Goal: Task Accomplishment & Management: Manage account settings

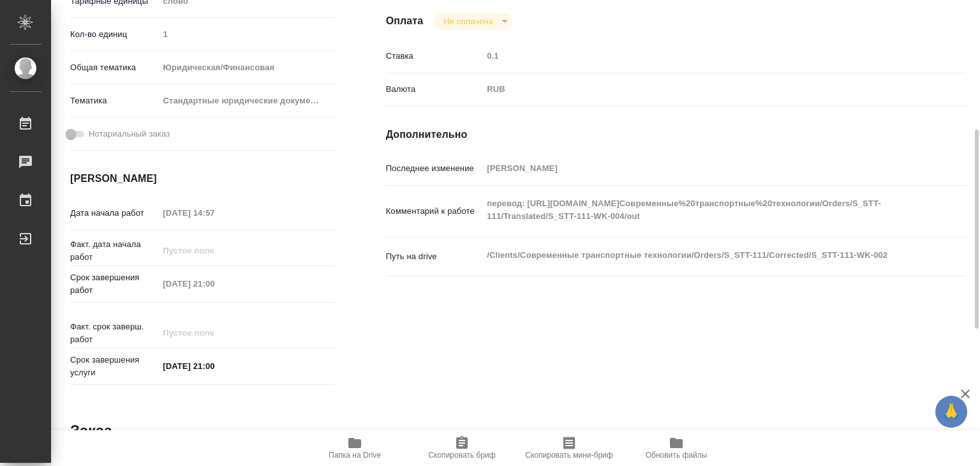
click at [415, 325] on div "Исполнители Подразделение Прямая загрузка (шаблонные документы) ​ Исполнитель А…" at bounding box center [675, 143] width 631 height 545
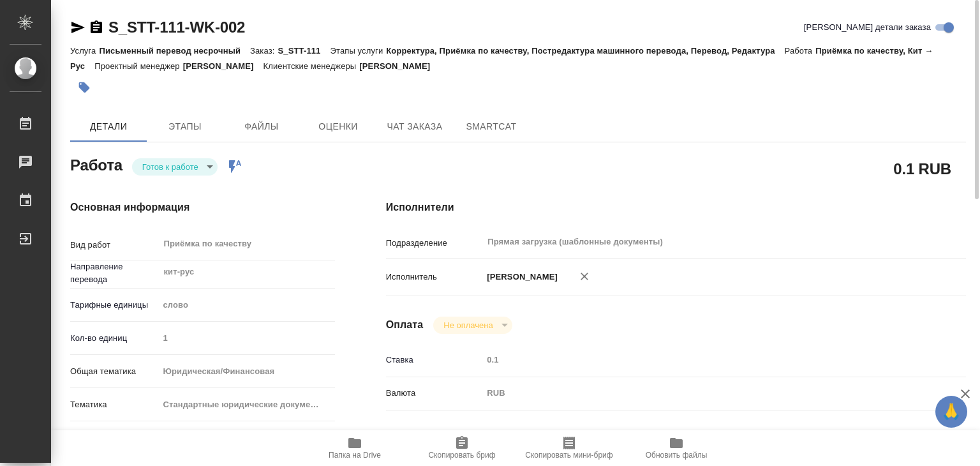
click at [184, 165] on body "🙏 .cls-1 fill:#fff; AWATERA Alilekova Valeriya Работы 0 Чаты График Выйти S_STT…" at bounding box center [490, 233] width 980 height 466
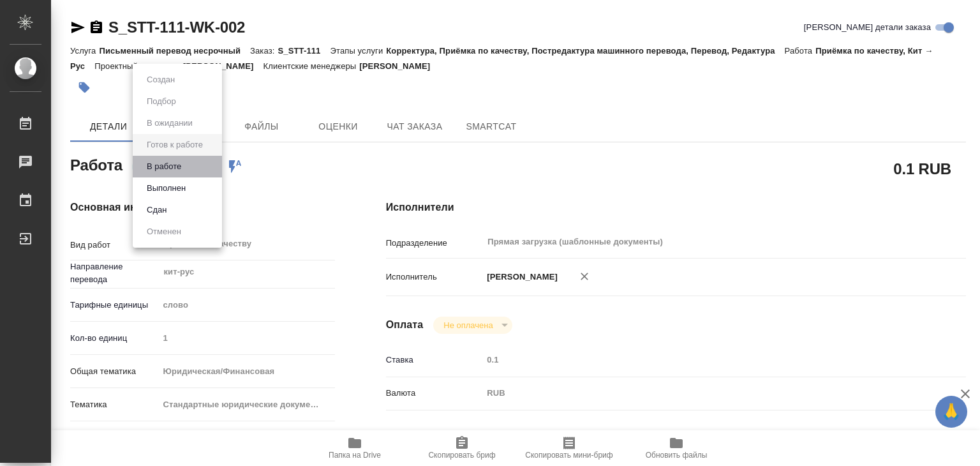
click at [189, 162] on li "В работе" at bounding box center [177, 167] width 89 height 22
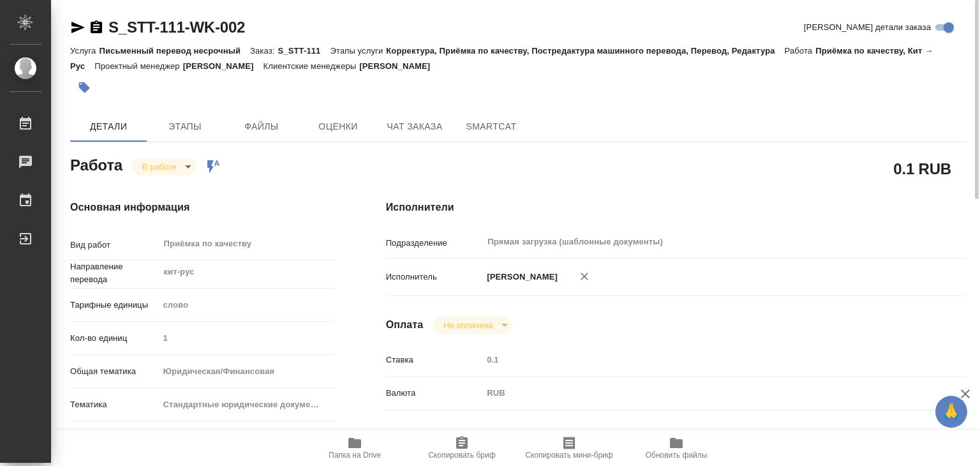
type textarea "x"
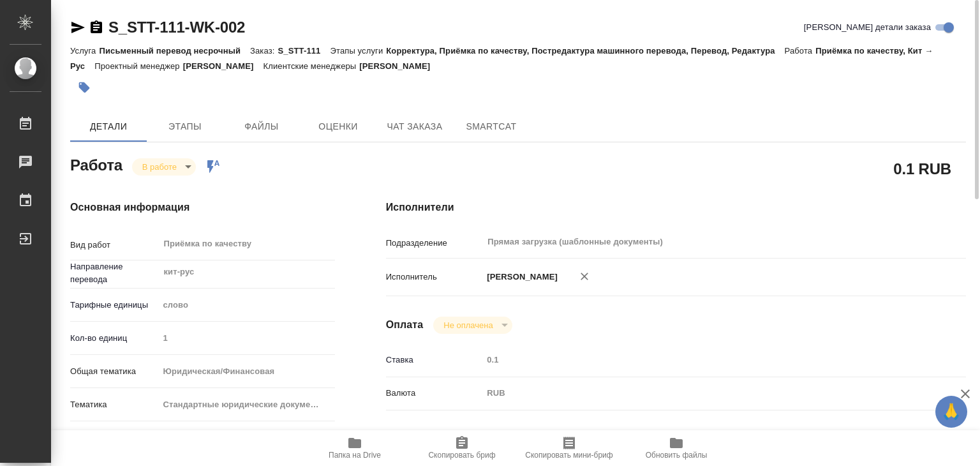
type textarea "x"
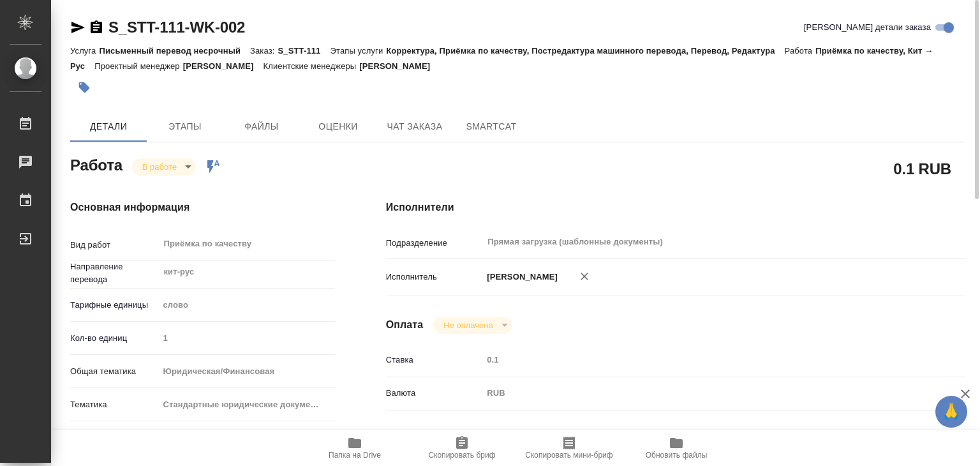
type textarea "x"
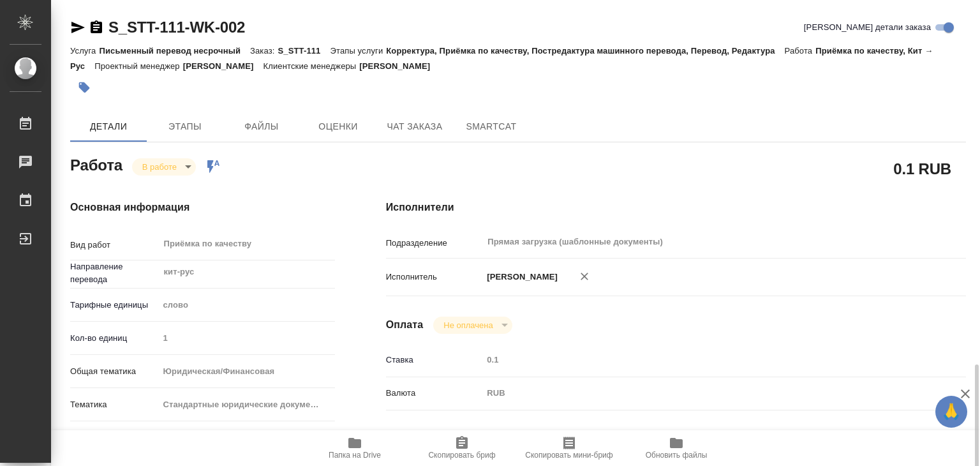
scroll to position [255, 0]
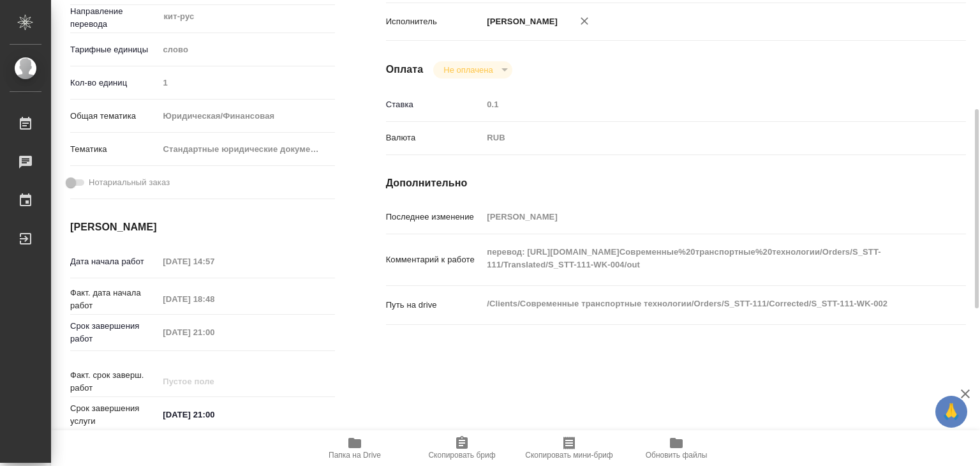
click at [526, 251] on div "Комментарий к работе перевод: https://drive.awatera.com/apps/files/files/104730…" at bounding box center [676, 259] width 580 height 41
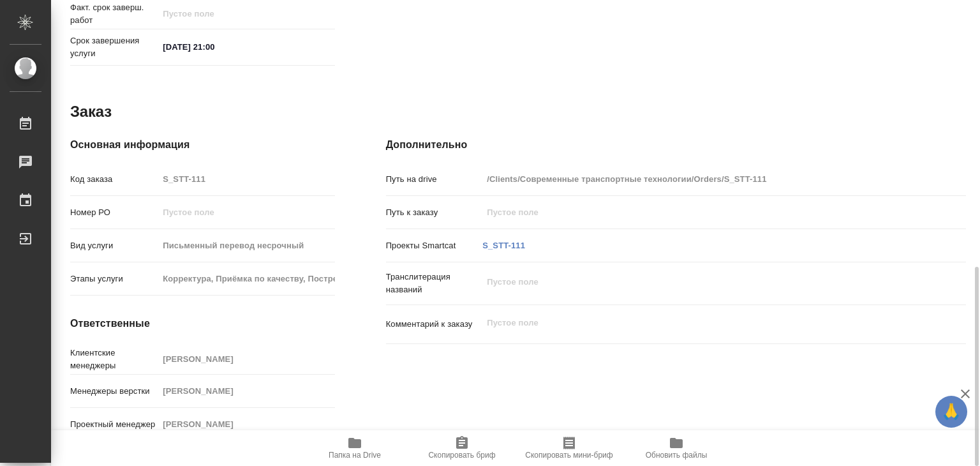
scroll to position [304, 0]
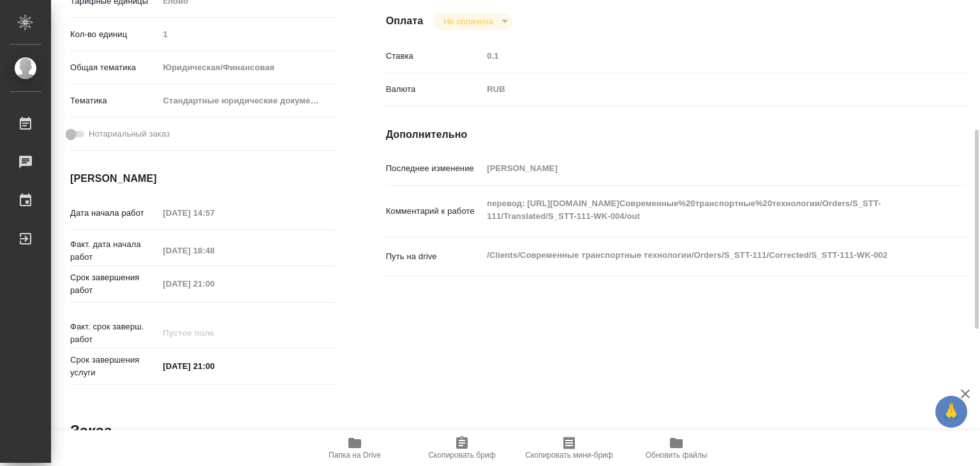
click at [397, 333] on div "Исполнители Подразделение Прямая загрузка (шаблонные документы) ​ Исполнитель А…" at bounding box center [675, 143] width 631 height 545
click at [397, 336] on div "Исполнители Подразделение Прямая загрузка (шаблонные документы) ​ Исполнитель А…" at bounding box center [675, 143] width 631 height 545
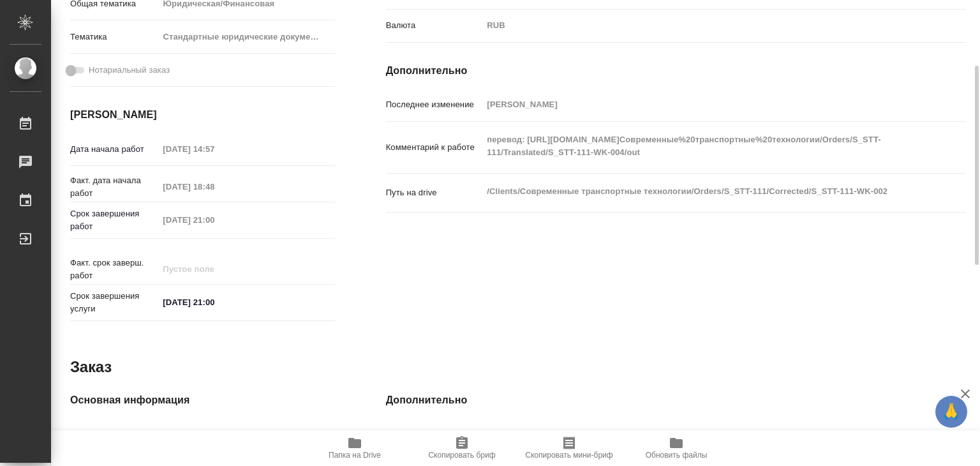
scroll to position [48, 0]
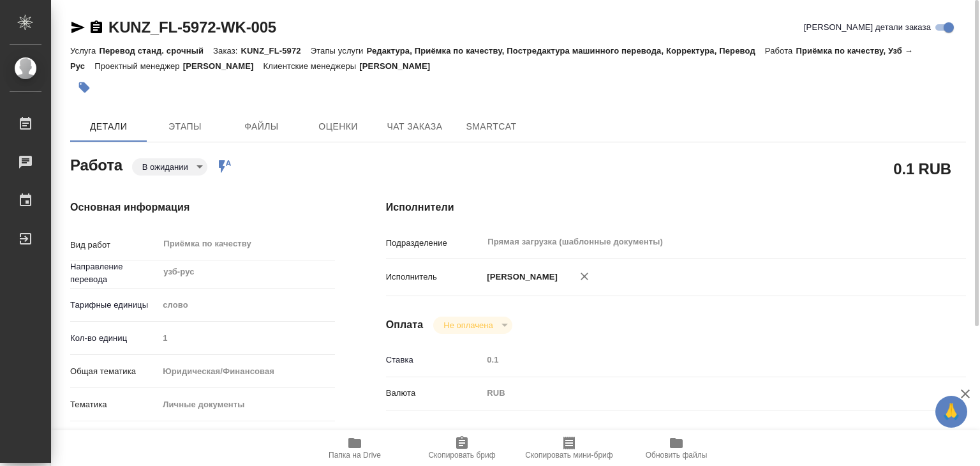
click at [84, 92] on icon "button" at bounding box center [84, 87] width 11 height 11
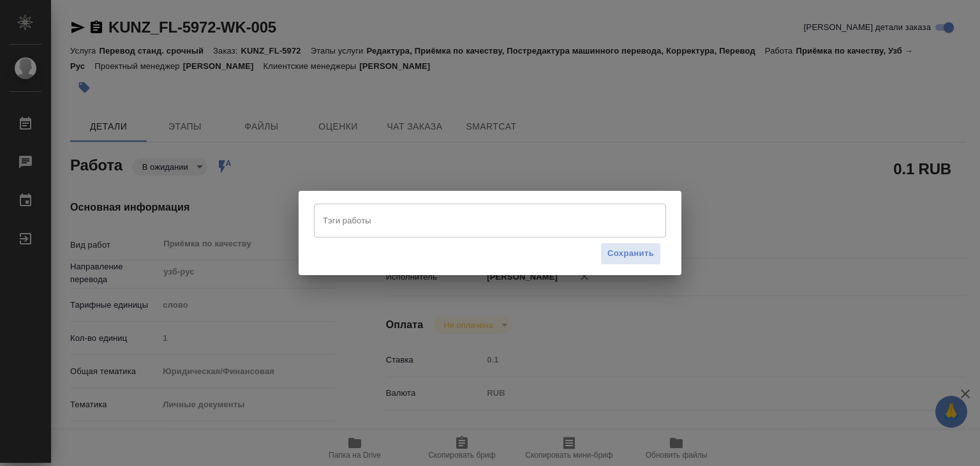
click at [372, 212] on input "Тэги работы" at bounding box center [478, 220] width 316 height 22
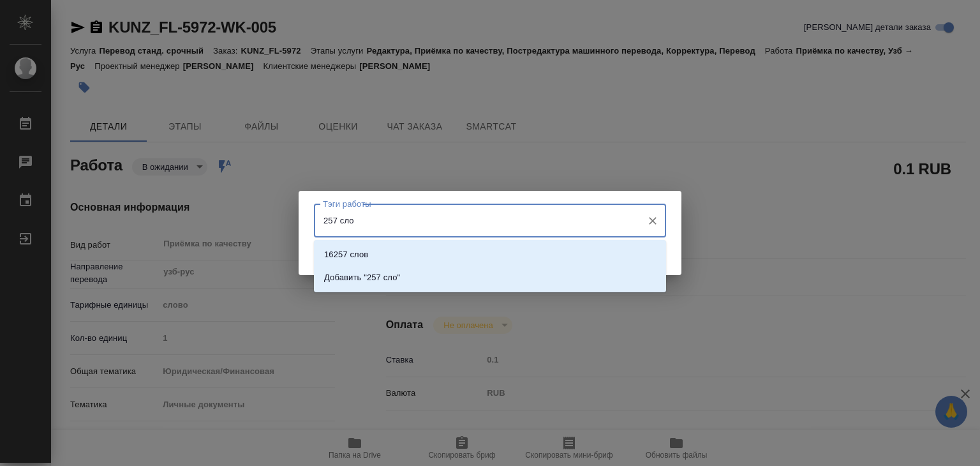
type input "257 слов"
click at [435, 275] on li "Добавить "257 слов"" at bounding box center [490, 277] width 352 height 23
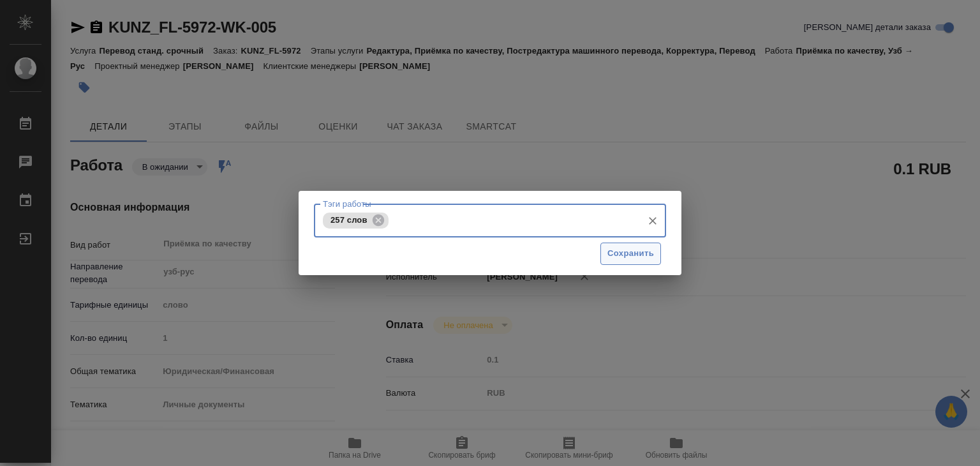
click at [622, 247] on span "Сохранить" at bounding box center [630, 253] width 47 height 15
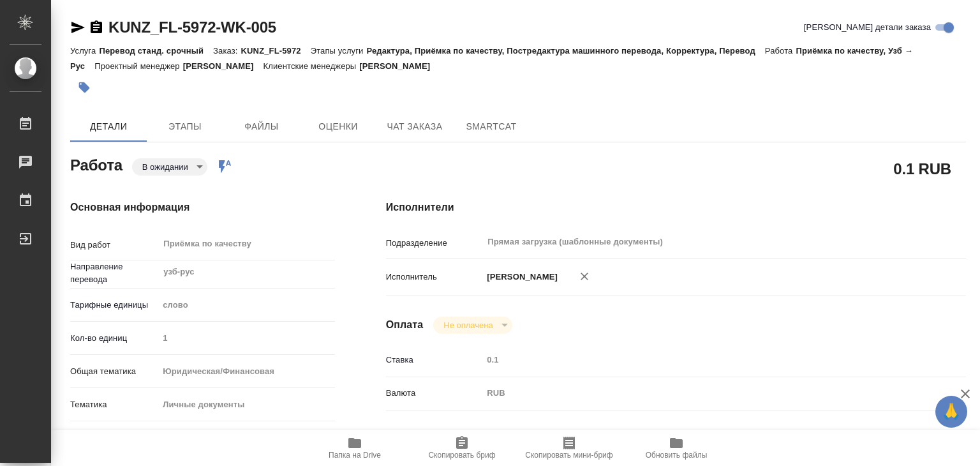
type input "readyForWork"
type input "узб-рус"
type input "5a8b1489cc6b4906c91bfd90"
type input "1"
type input "yr-fn"
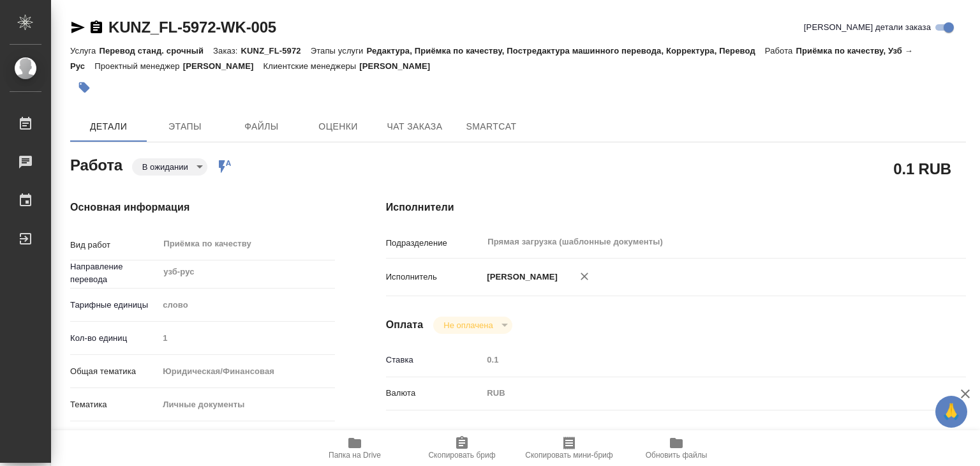
type input "5a8b8b956a9677013d343cfe"
checkbox input "true"
type input "25.09.2025 17:25"
type input "25.09.2025 19:00"
type input "25.09.2025 20:00"
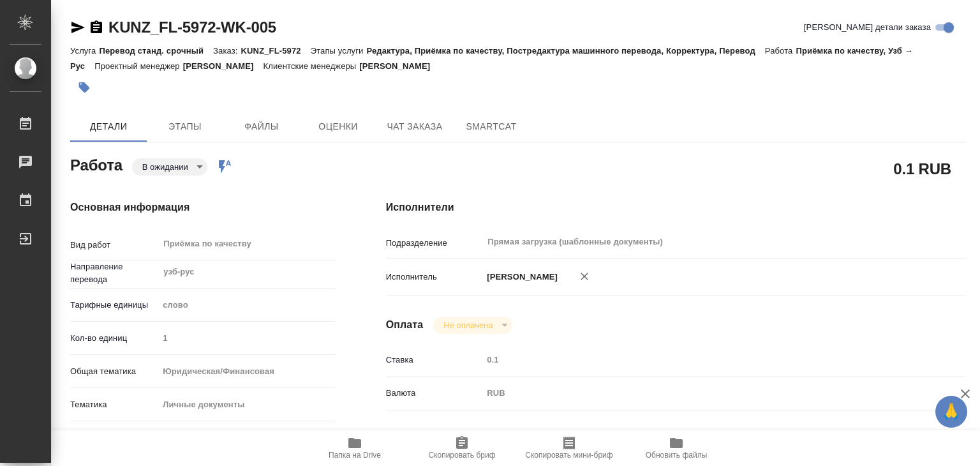
type input "Прямая загрузка (шаблонные документы)"
type input "notPayed"
type input "0.1"
type input "RUB"
type input "Алилекова Валерия"
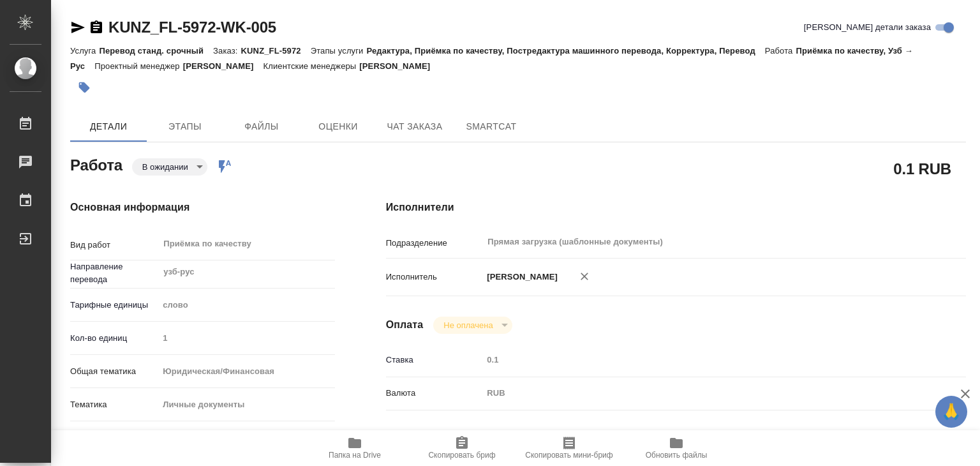
type input "KUNZ_FL-5972"
type input "Перевод станд. срочный"
type input "Редактура, Приёмка по качеству, Постредактура машинного перевода, Корректура, П…"
type input "Зотова Екатерина"
type input "/Clients/FL_KUNZ/Orders/KUNZ_FL-5972"
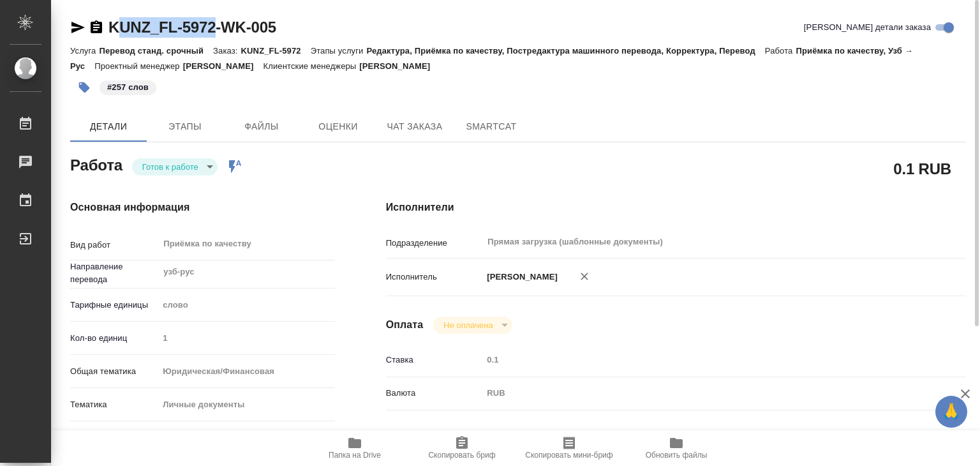
drag, startPoint x: 114, startPoint y: 6, endPoint x: 221, endPoint y: 25, distance: 108.7
copy link "UNZ_FL-5972"
click at [270, 126] on span "Файлы" at bounding box center [261, 127] width 61 height 16
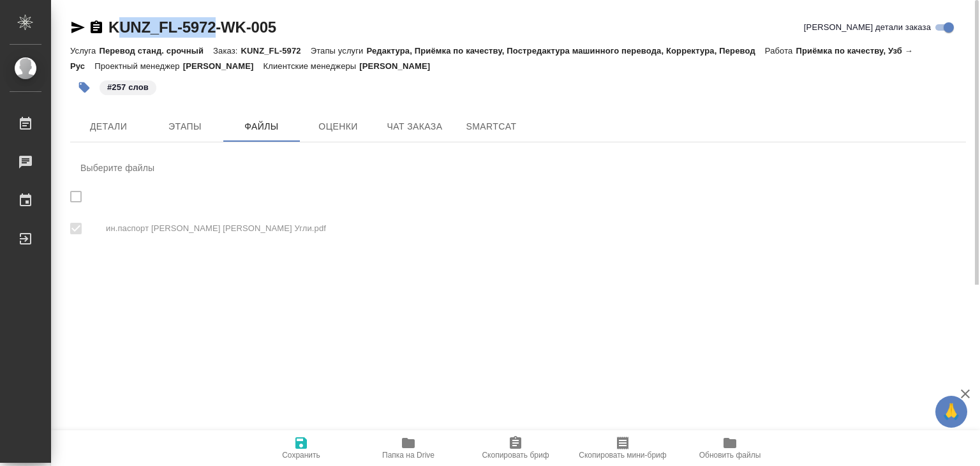
checkbox input "true"
click at [115, 133] on span "Детали" at bounding box center [108, 127] width 61 height 16
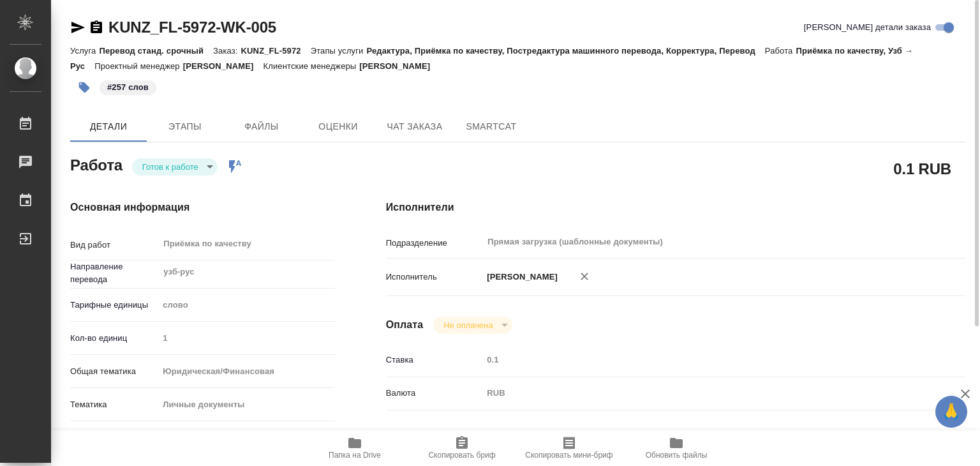
type textarea "x"
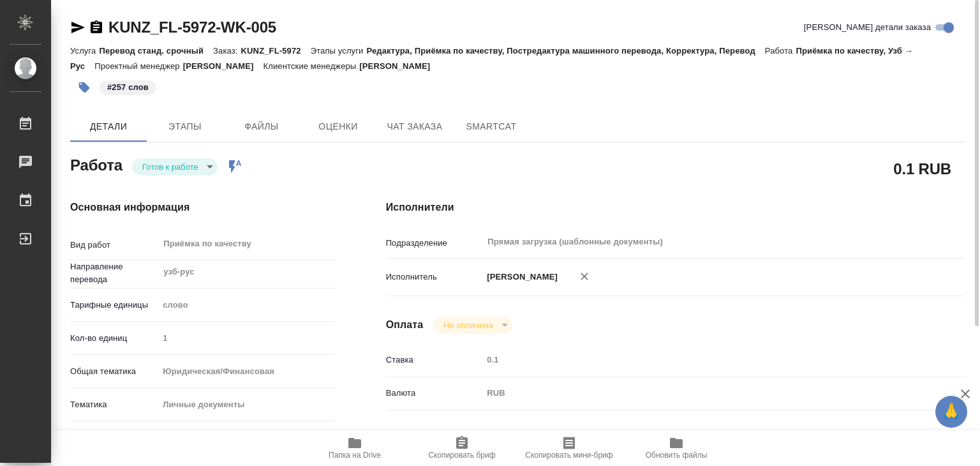
type textarea "x"
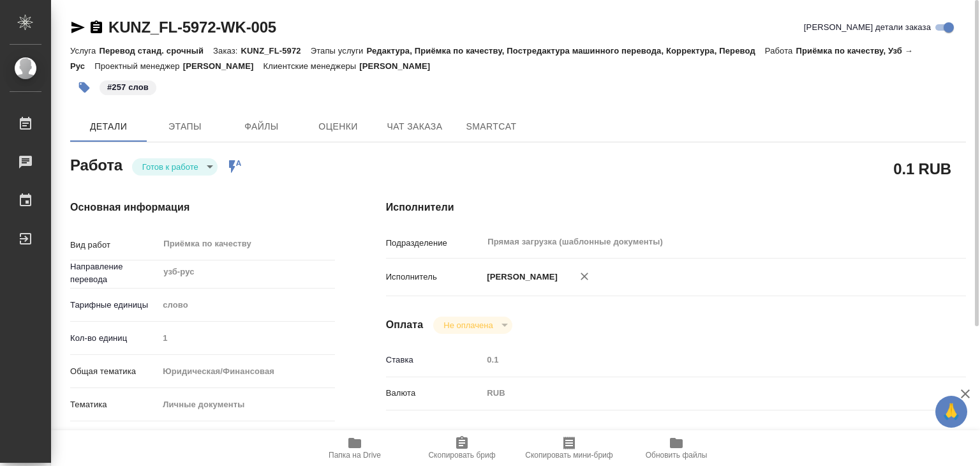
type textarea "x"
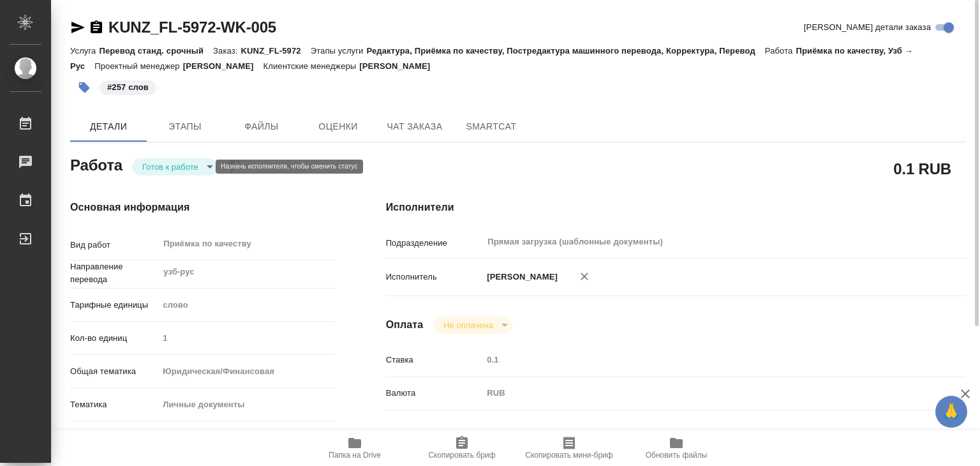
click at [153, 164] on body "🙏 .cls-1 fill:#fff; AWATERA Alilekova Valeriya Работы 0 Чаты График Выйти KUNZ_…" at bounding box center [490, 233] width 980 height 466
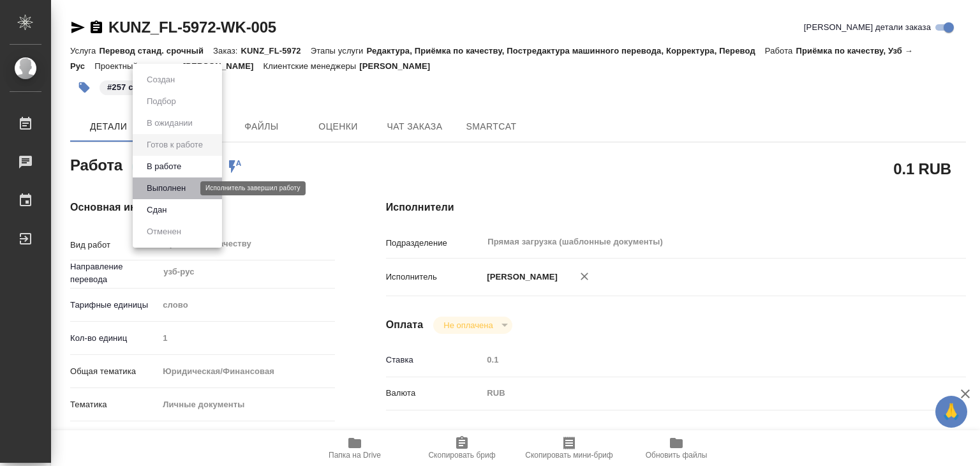
click at [182, 193] on button "Выполнен" at bounding box center [166, 188] width 47 height 14
type textarea "x"
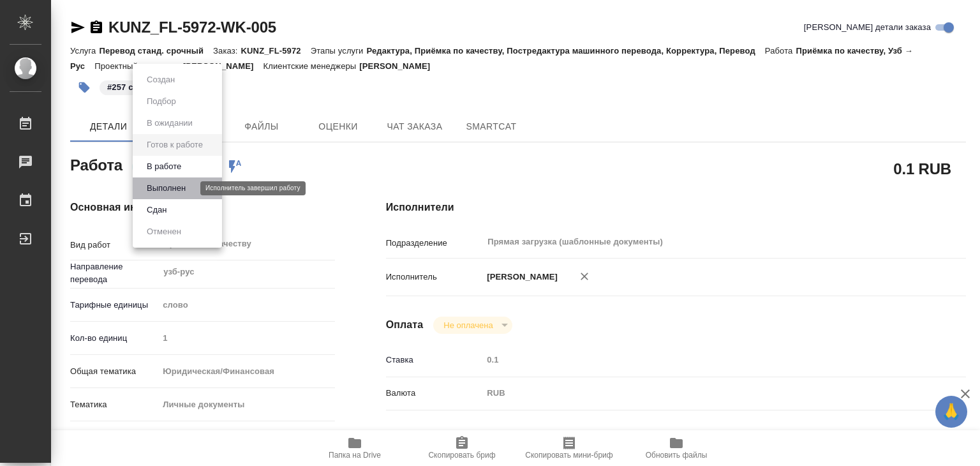
type textarea "x"
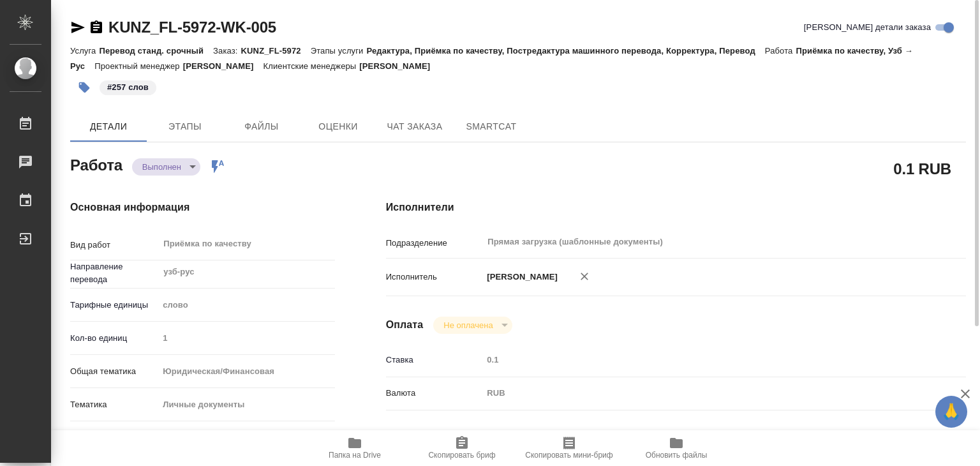
type textarea "x"
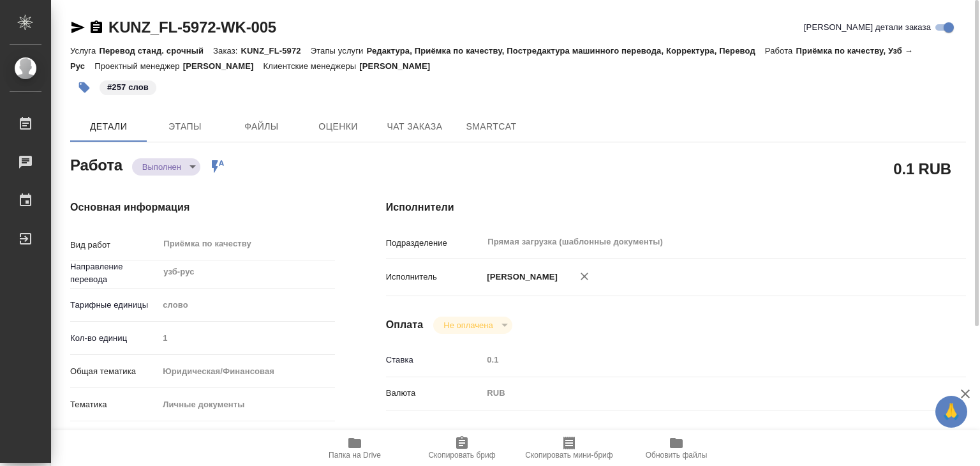
type textarea "x"
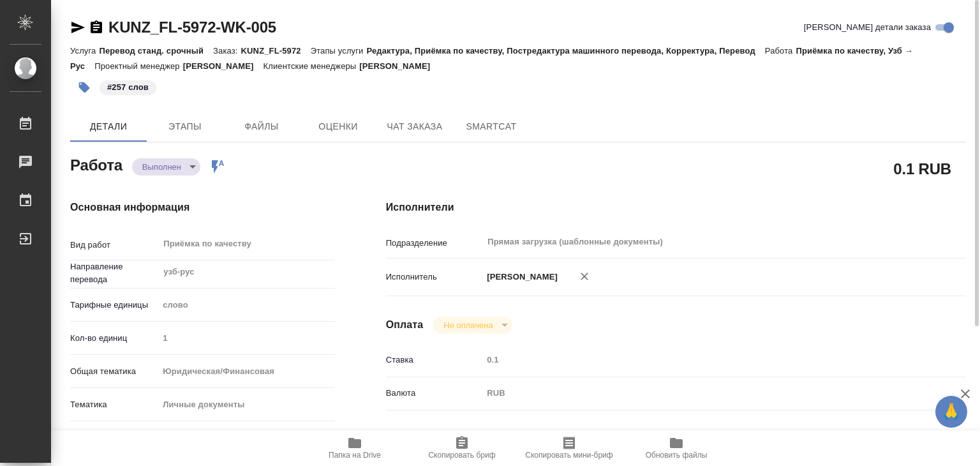
type textarea "x"
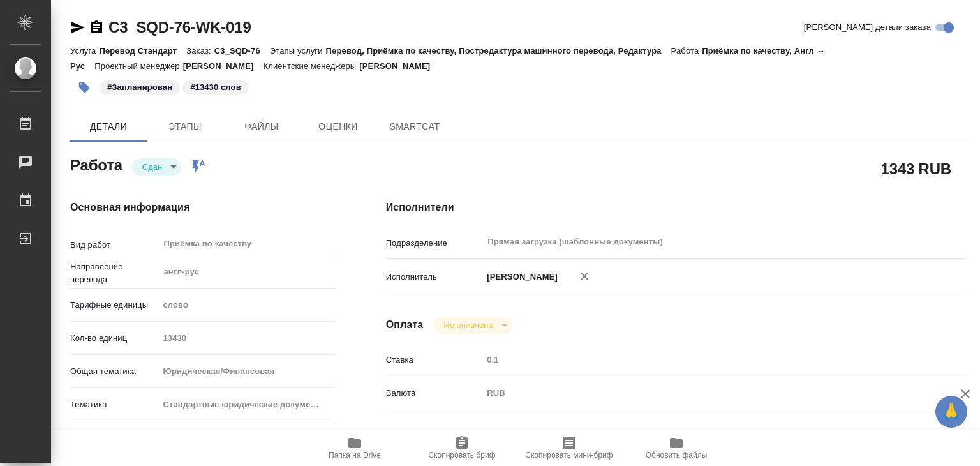
type textarea "x"
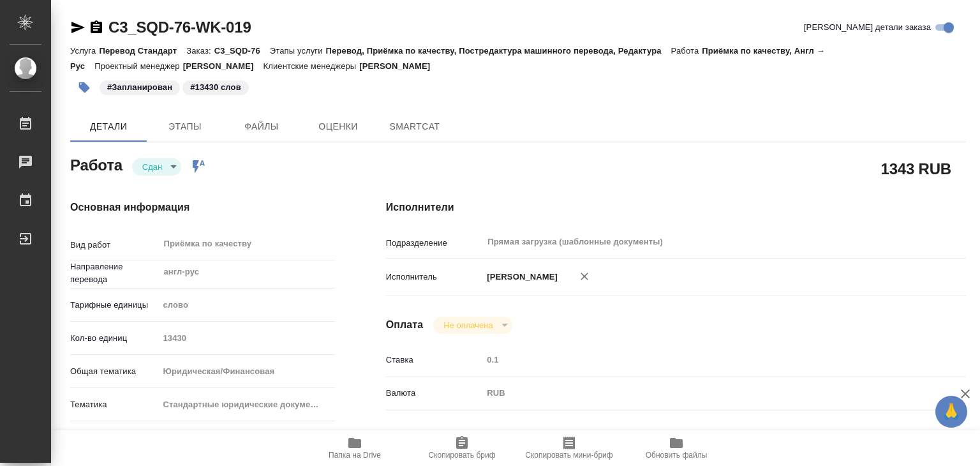
type textarea "x"
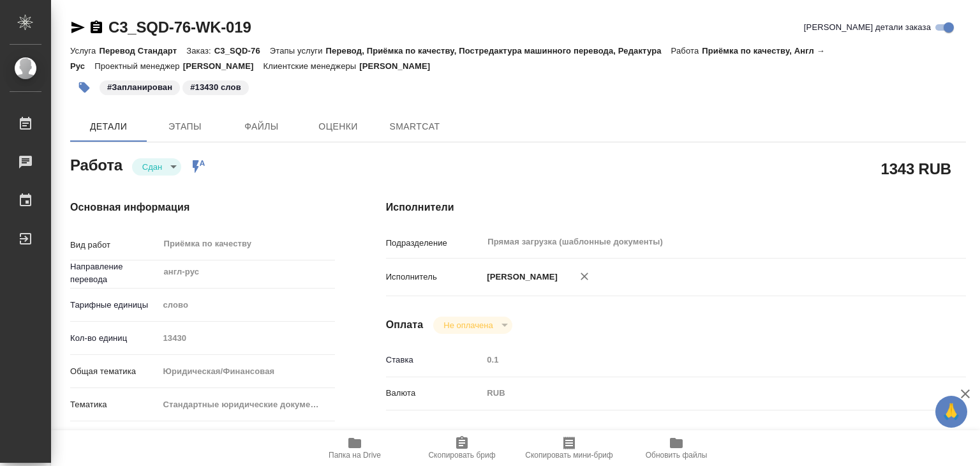
type textarea "x"
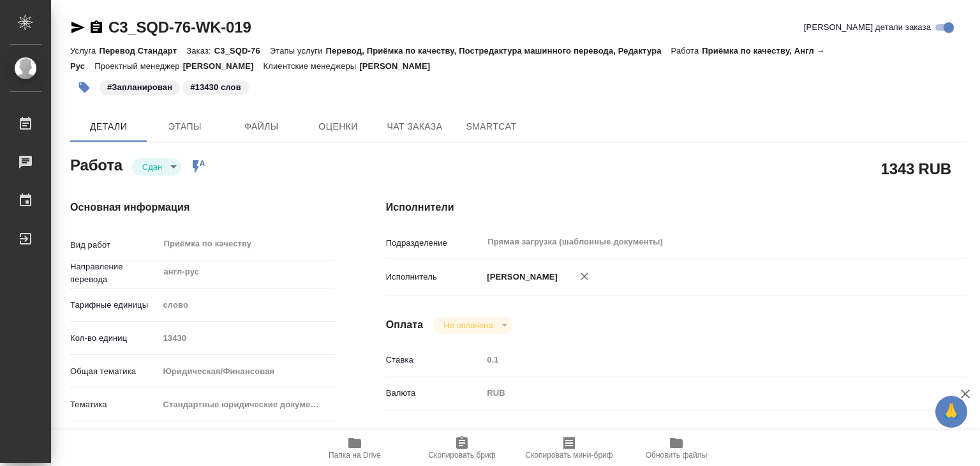
type textarea "x"
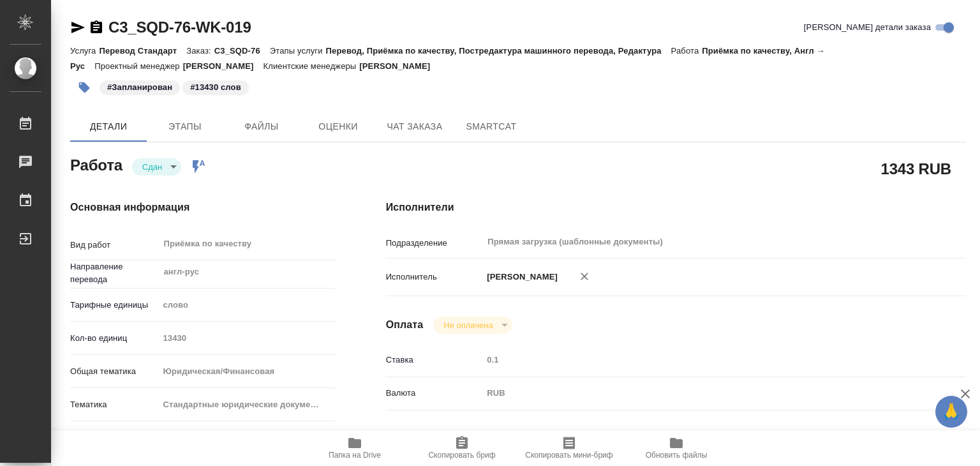
click at [340, 449] on span "Папка на Drive" at bounding box center [355, 447] width 92 height 24
type textarea "x"
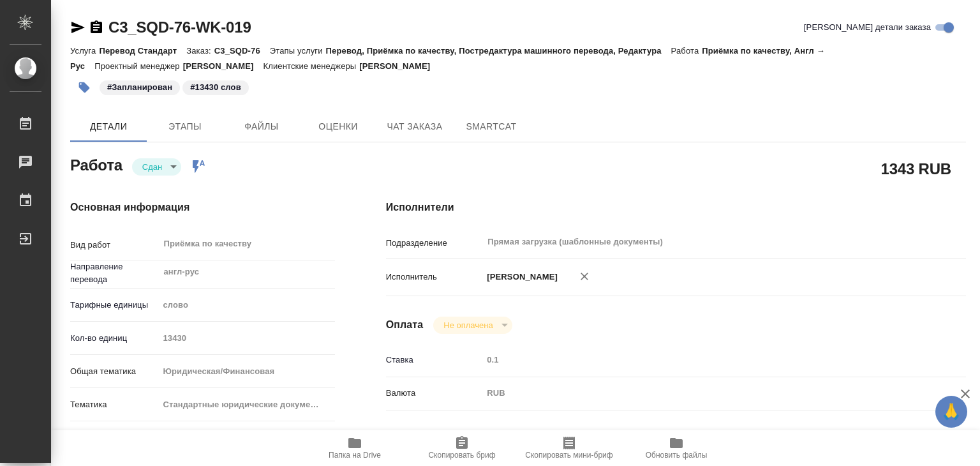
type textarea "x"
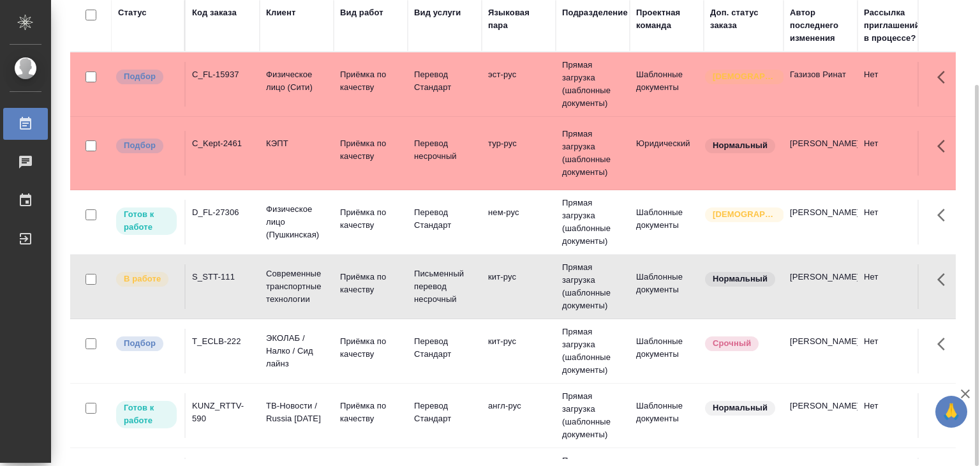
click at [217, 84] on td "C_FL-15937" at bounding box center [223, 84] width 74 height 45
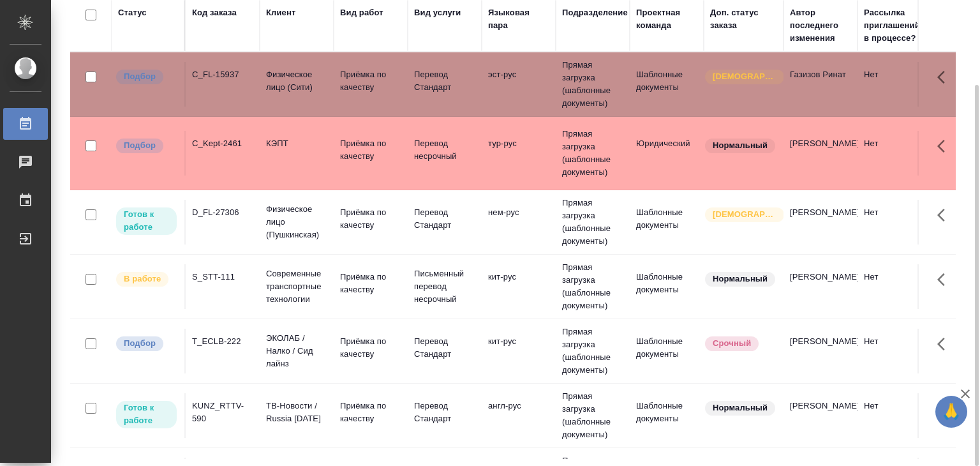
click at [220, 345] on div "T_ECLB-222" at bounding box center [222, 341] width 61 height 13
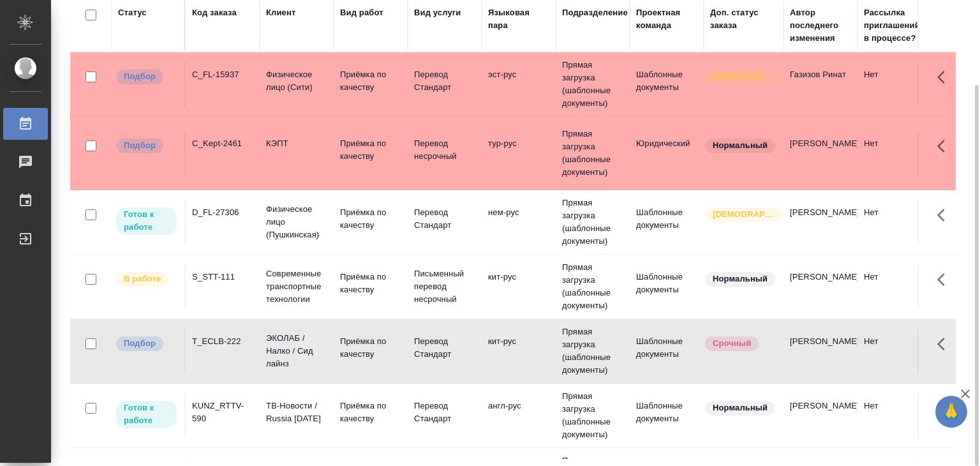
click at [248, 153] on td "C_Kept-2461" at bounding box center [223, 153] width 74 height 45
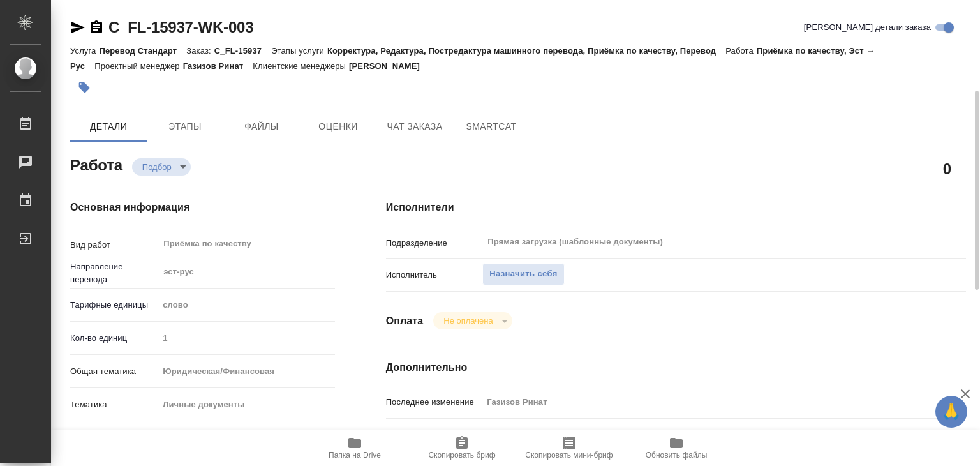
scroll to position [255, 0]
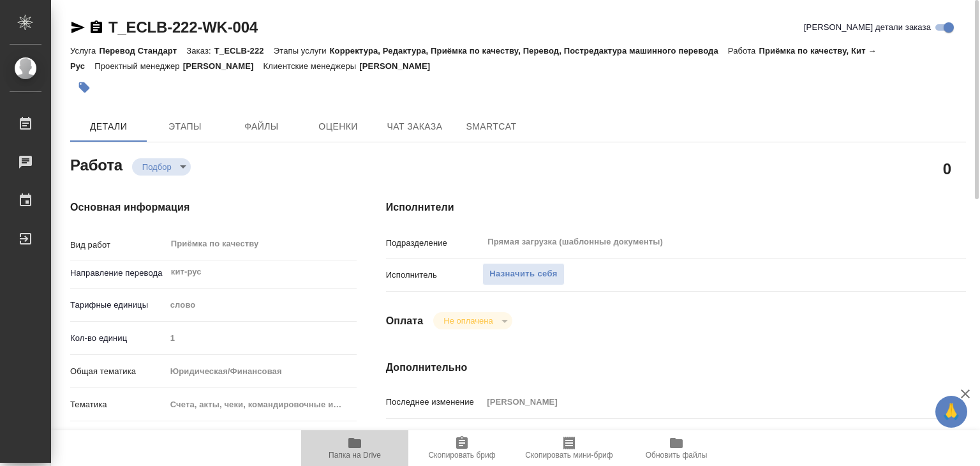
click at [355, 449] on icon "button" at bounding box center [354, 442] width 15 height 15
